Goal: Task Accomplishment & Management: Use online tool/utility

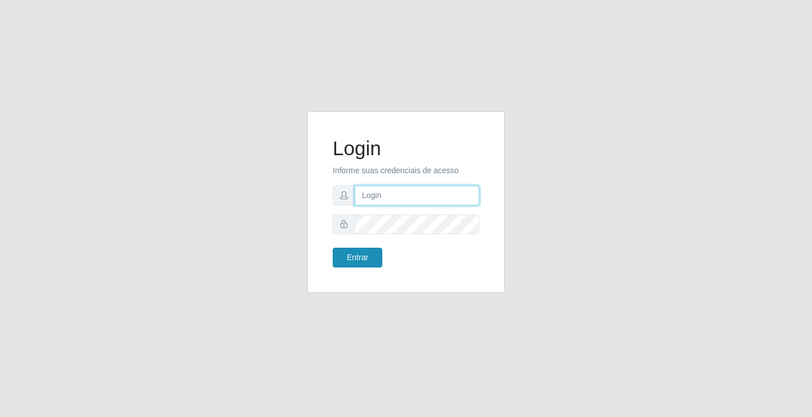
type input "[EMAIL_ADDRESS][DOMAIN_NAME]"
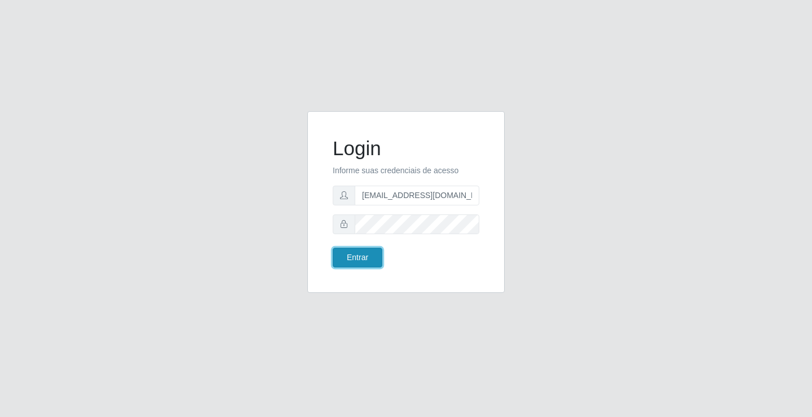
click at [359, 263] on button "Entrar" at bounding box center [358, 258] width 50 height 20
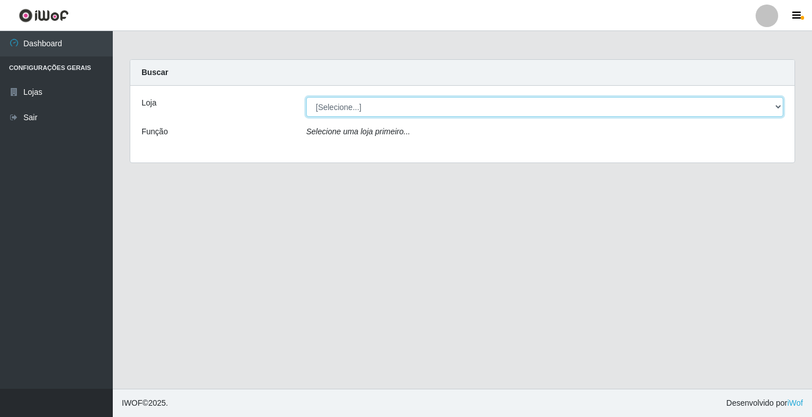
click at [416, 111] on select "[Selecione...] Rede Potiguar 4 - Extremoz" at bounding box center [544, 107] width 477 height 20
select select "78"
click at [306, 97] on select "[Selecione...] Rede Potiguar 4 - Extremoz" at bounding box center [544, 107] width 477 height 20
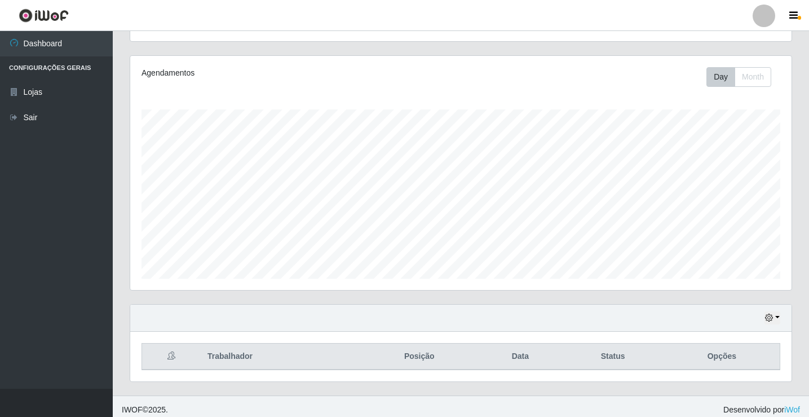
scroll to position [131, 0]
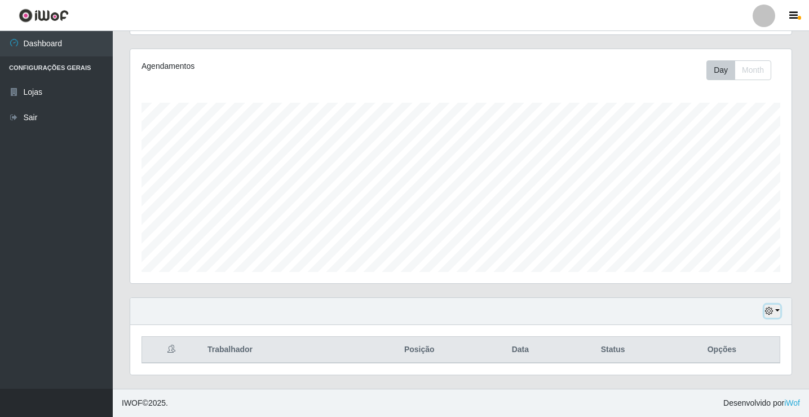
click at [779, 313] on button "button" at bounding box center [773, 311] width 16 height 13
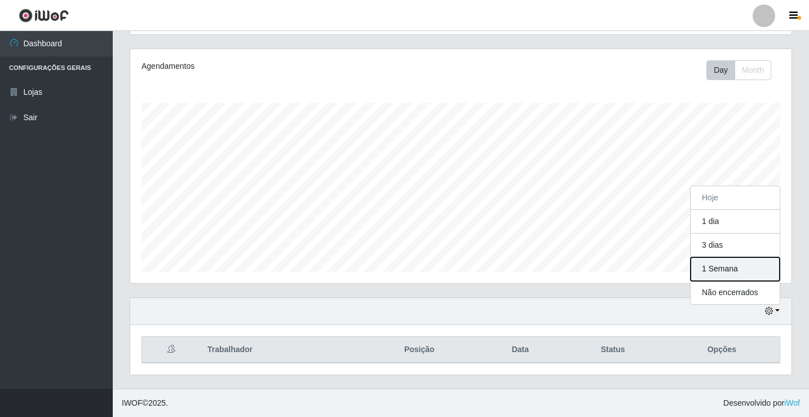
click at [750, 276] on button "1 Semana" at bounding box center [735, 269] width 89 height 24
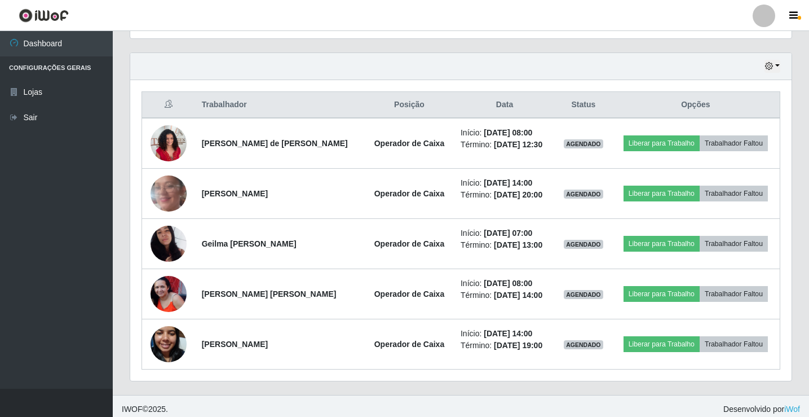
scroll to position [382, 0]
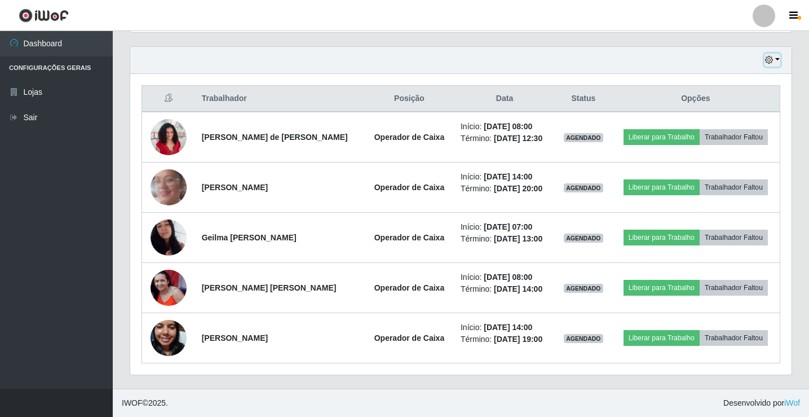
click at [772, 58] on icon "button" at bounding box center [769, 60] width 8 height 8
